Goal: Information Seeking & Learning: Check status

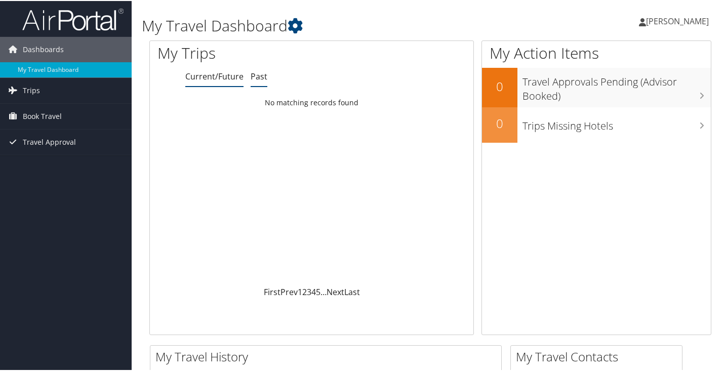
click at [264, 76] on link "Past" at bounding box center [258, 75] width 17 height 11
click at [64, 99] on link "Trips" at bounding box center [66, 89] width 132 height 25
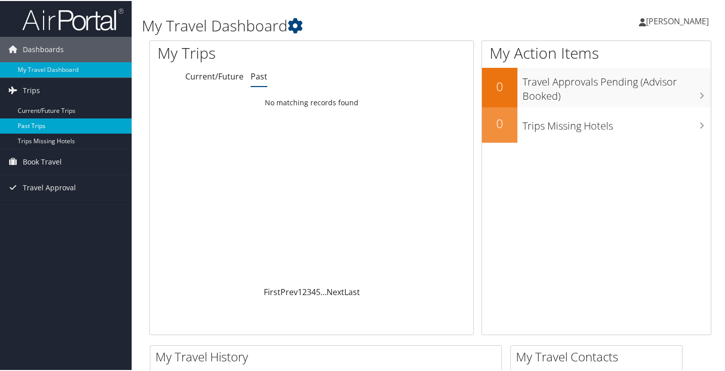
click at [58, 119] on link "Past Trips" at bounding box center [66, 124] width 132 height 15
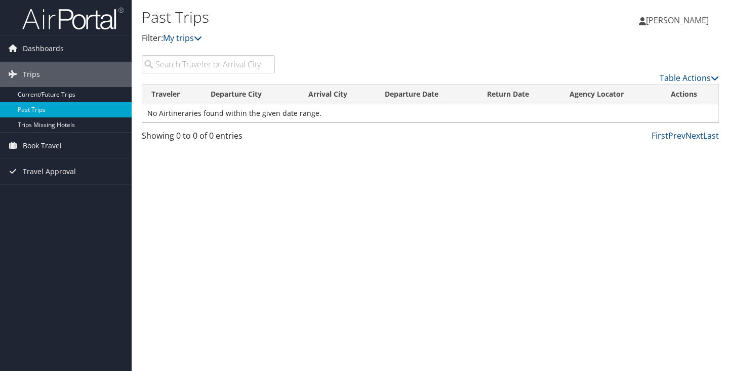
click at [198, 117] on td "No Airtineraries found within the given date range." at bounding box center [430, 113] width 576 height 18
click at [77, 125] on link "Trips Missing Hotels" at bounding box center [66, 124] width 132 height 15
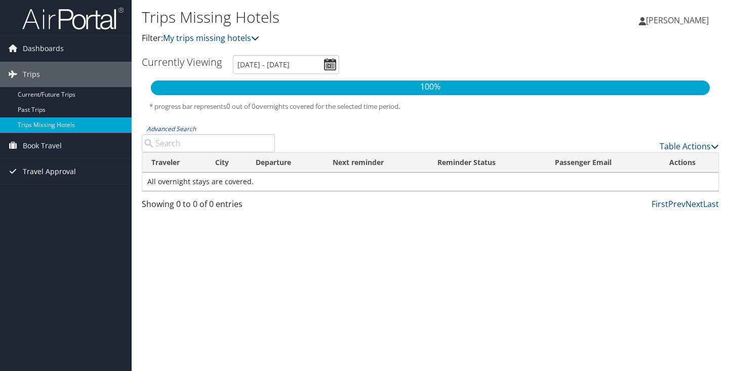
click at [72, 172] on span "Travel Approval" at bounding box center [49, 171] width 53 height 25
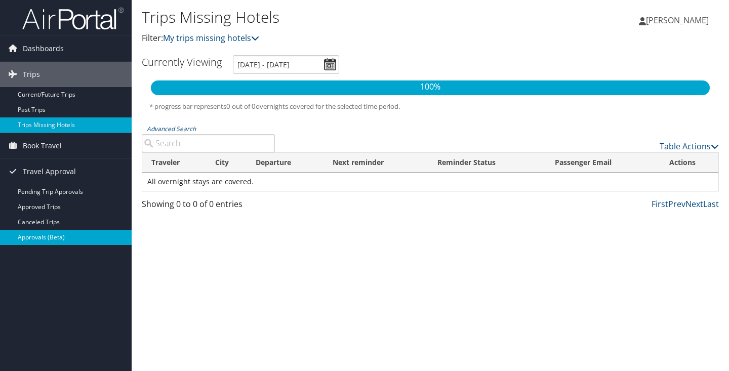
click at [62, 239] on link "Approvals (Beta)" at bounding box center [66, 237] width 132 height 15
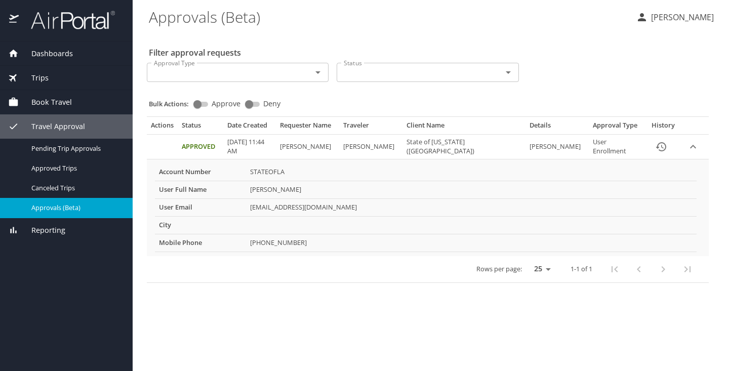
click at [294, 189] on td "[PERSON_NAME]" at bounding box center [471, 190] width 450 height 18
click at [653, 21] on p "[PERSON_NAME]" at bounding box center [681, 17] width 66 height 12
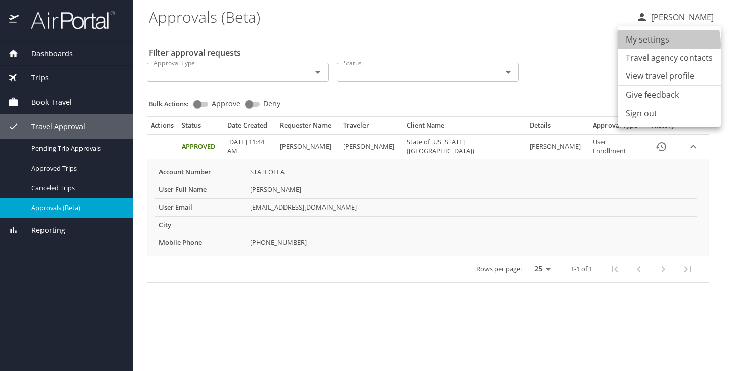
click at [657, 44] on li "My settings" at bounding box center [668, 39] width 103 height 18
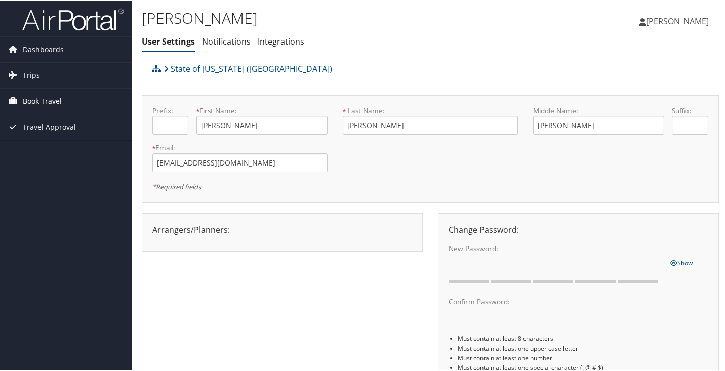
click at [50, 99] on span "Book Travel" at bounding box center [42, 100] width 39 height 25
click at [39, 77] on link "Trips" at bounding box center [66, 74] width 132 height 25
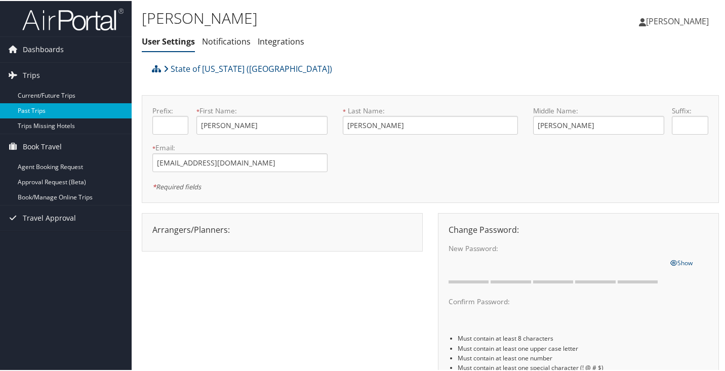
click at [49, 108] on link "Past Trips" at bounding box center [66, 109] width 132 height 15
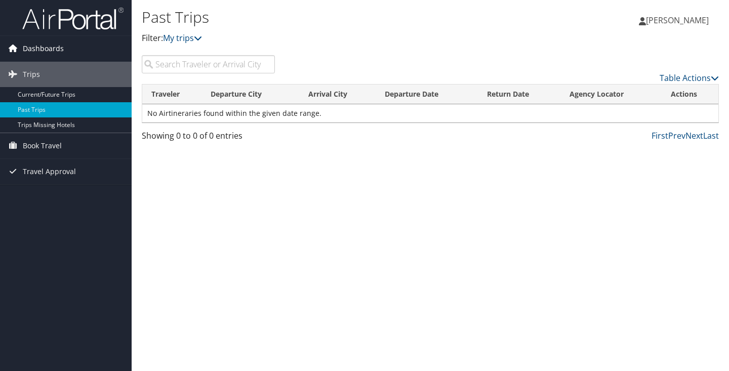
click at [55, 56] on span "Dashboards" at bounding box center [43, 48] width 41 height 25
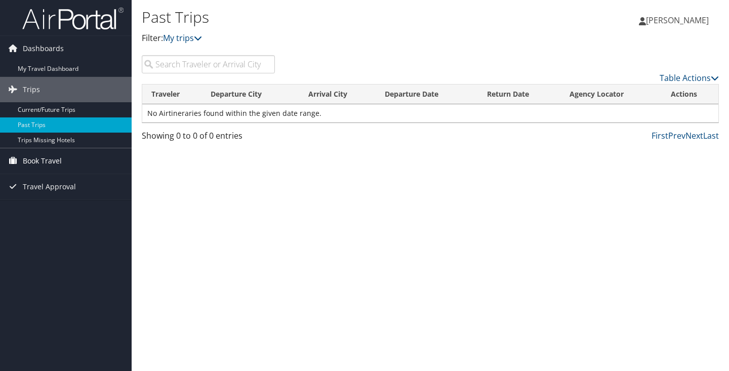
drag, startPoint x: 55, startPoint y: 56, endPoint x: 53, endPoint y: 149, distance: 93.6
click at [53, 145] on ul "Dashboards My Travel Dashboard Trips Current/Future Trips Past Trips Trips Miss…" at bounding box center [66, 100] width 132 height 200
click at [53, 186] on span "Travel Approval" at bounding box center [49, 186] width 53 height 25
click at [52, 165] on span "Book Travel" at bounding box center [42, 160] width 39 height 25
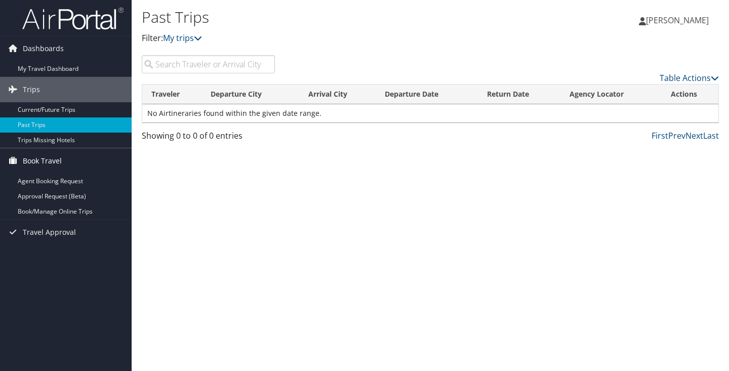
click at [52, 164] on span "Book Travel" at bounding box center [42, 160] width 39 height 25
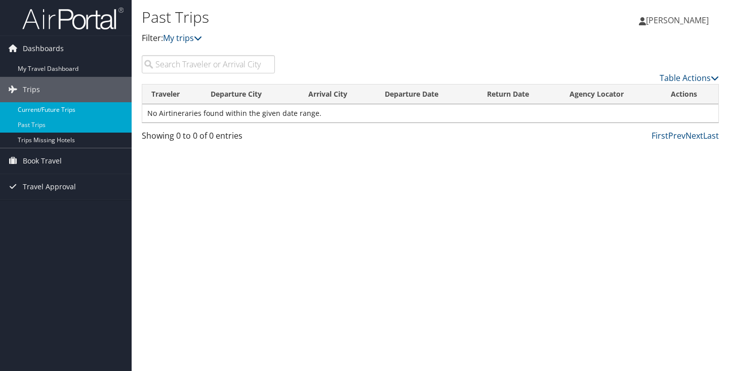
click at [63, 110] on link "Current/Future Trips" at bounding box center [66, 109] width 132 height 15
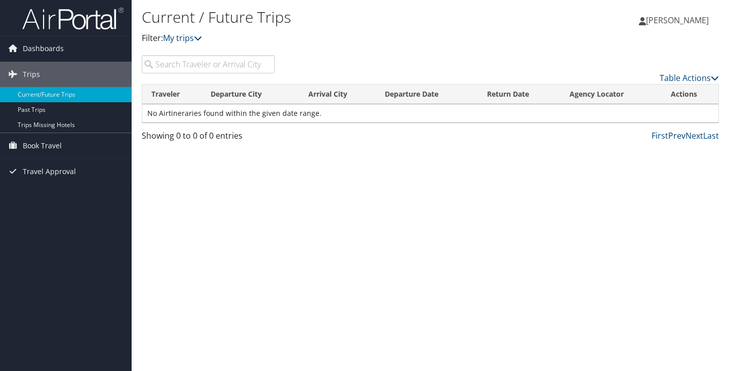
click at [670, 134] on link "Prev" at bounding box center [676, 135] width 17 height 11
